Goal: Check status: Check status

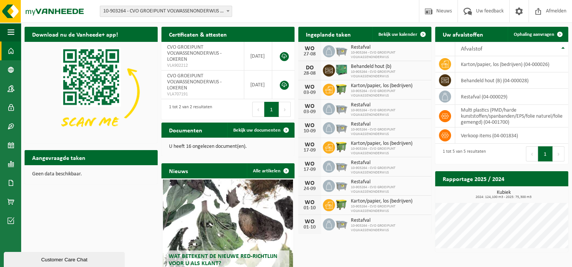
click at [325, 73] on icon at bounding box center [329, 71] width 8 height 8
click at [12, 49] on span at bounding box center [11, 51] width 7 height 19
click at [408, 34] on span "Bekijk uw kalender" at bounding box center [397, 34] width 39 height 5
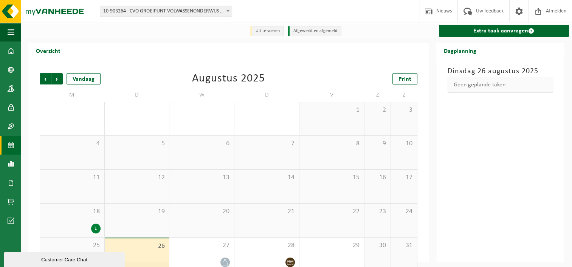
scroll to position [12, 0]
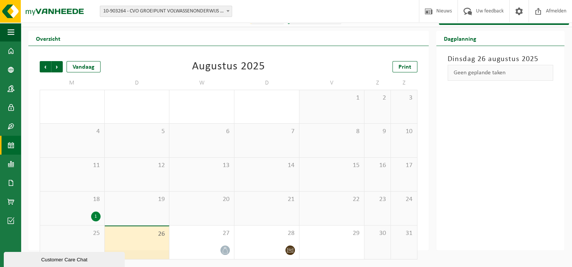
click at [92, 212] on div "1" at bounding box center [72, 217] width 57 height 10
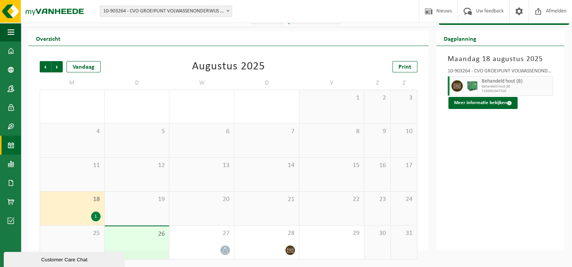
click at [82, 233] on span "25" at bounding box center [72, 234] width 57 height 8
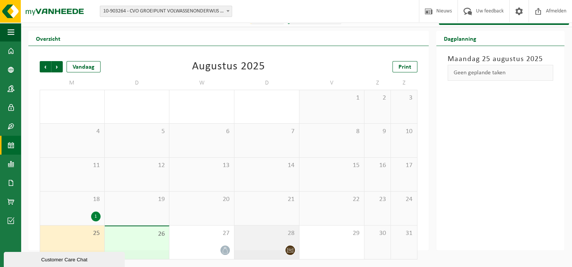
click at [272, 246] on div at bounding box center [266, 251] width 57 height 10
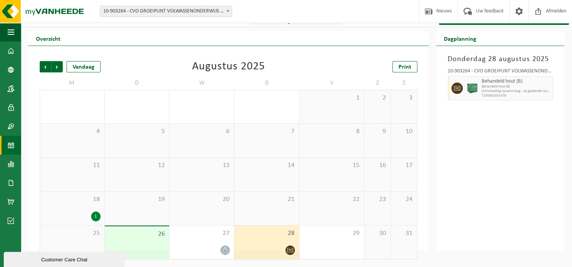
click at [98, 217] on div "1" at bounding box center [95, 217] width 9 height 10
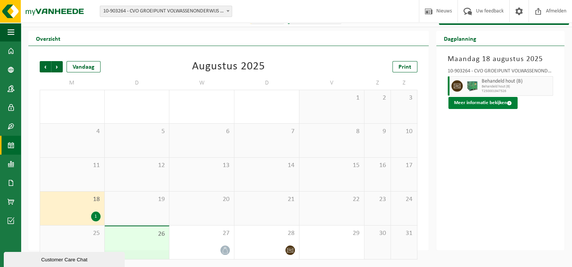
click at [483, 98] on button "Meer informatie bekijken" at bounding box center [482, 103] width 69 height 12
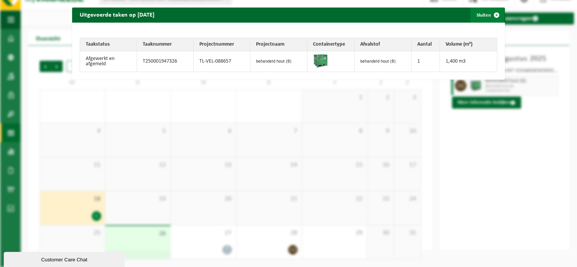
click at [489, 14] on span "button" at bounding box center [496, 15] width 15 height 15
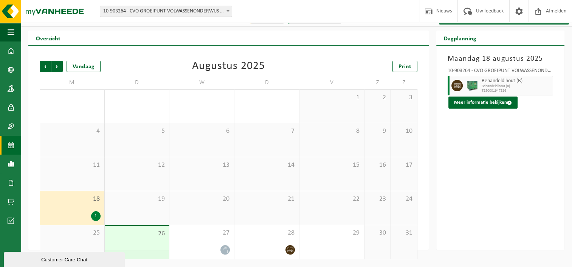
scroll to position [13, 0]
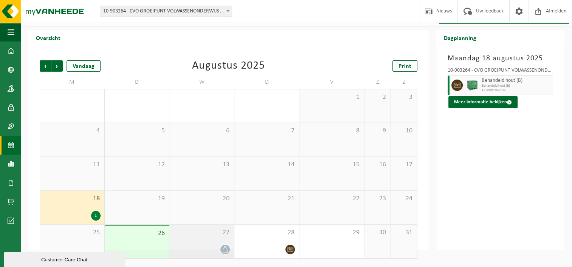
click at [216, 252] on div at bounding box center [201, 250] width 57 height 10
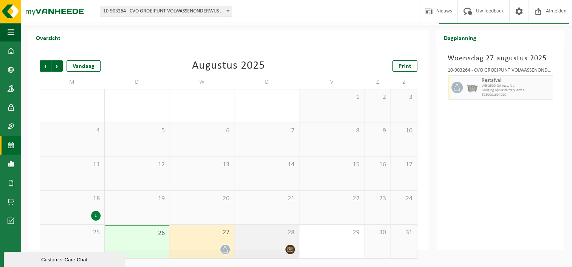
click at [256, 239] on div "28" at bounding box center [266, 242] width 65 height 34
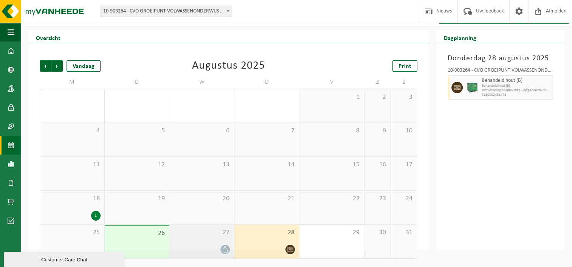
click at [203, 237] on span "27" at bounding box center [201, 233] width 57 height 8
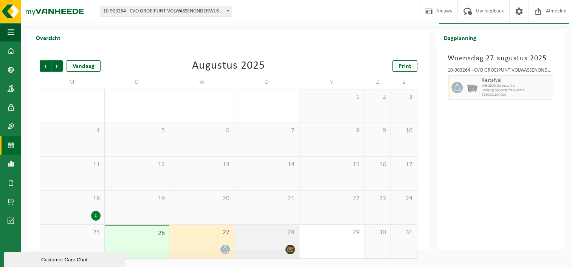
click at [257, 257] on div "28" at bounding box center [266, 242] width 65 height 34
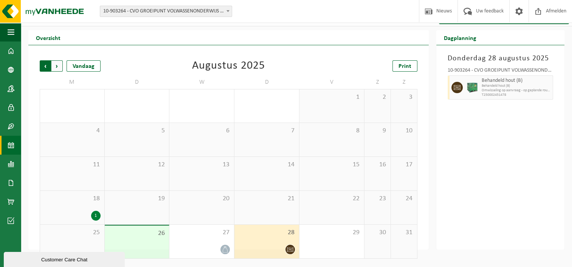
click at [59, 66] on span "Volgende" at bounding box center [56, 65] width 11 height 11
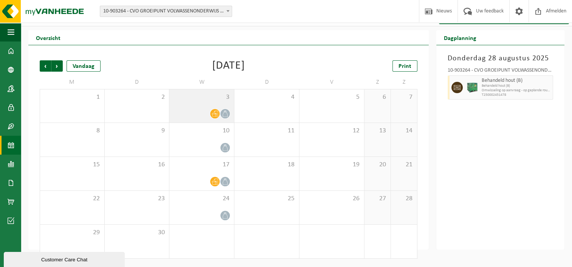
click at [210, 116] on span at bounding box center [214, 113] width 9 height 9
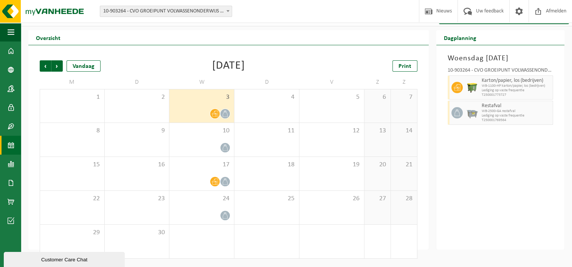
scroll to position [0, 0]
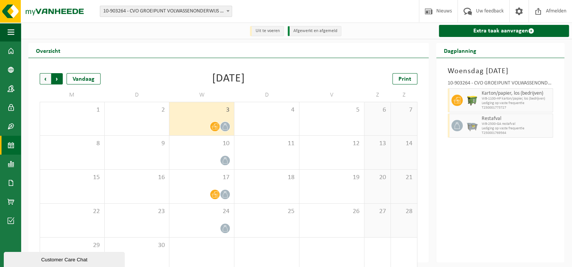
click at [44, 79] on span "Vorige" at bounding box center [45, 78] width 11 height 11
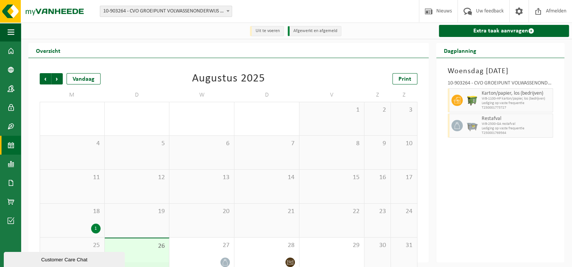
scroll to position [13, 0]
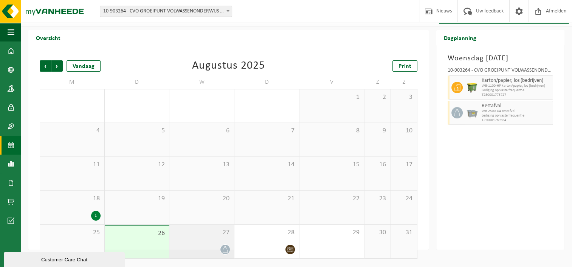
click at [210, 247] on div at bounding box center [201, 250] width 57 height 10
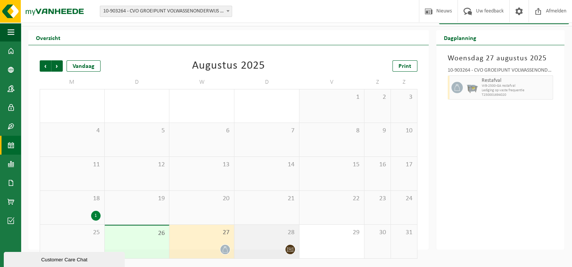
click at [278, 242] on div "28" at bounding box center [266, 242] width 65 height 34
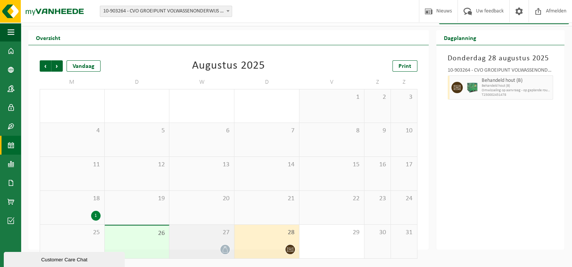
click at [203, 234] on span "27" at bounding box center [201, 233] width 57 height 8
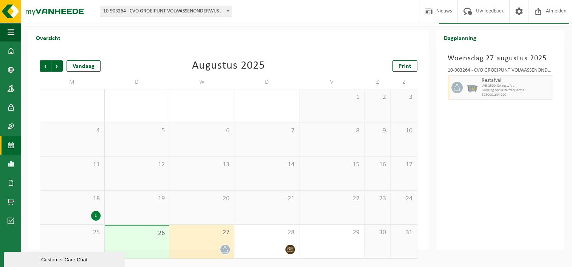
click at [196, 242] on div "27" at bounding box center [201, 242] width 65 height 34
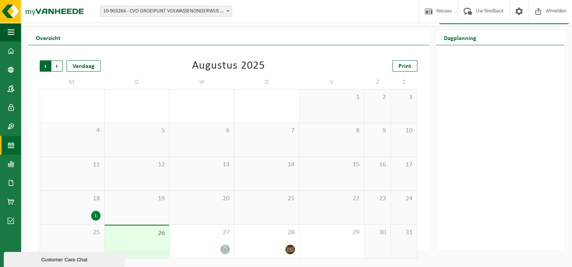
click at [56, 64] on span "Volgende" at bounding box center [56, 65] width 11 height 11
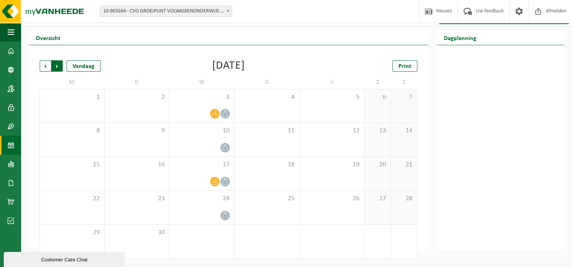
click at [42, 66] on span "Vorige" at bounding box center [45, 65] width 11 height 11
